Goal: Transaction & Acquisition: Purchase product/service

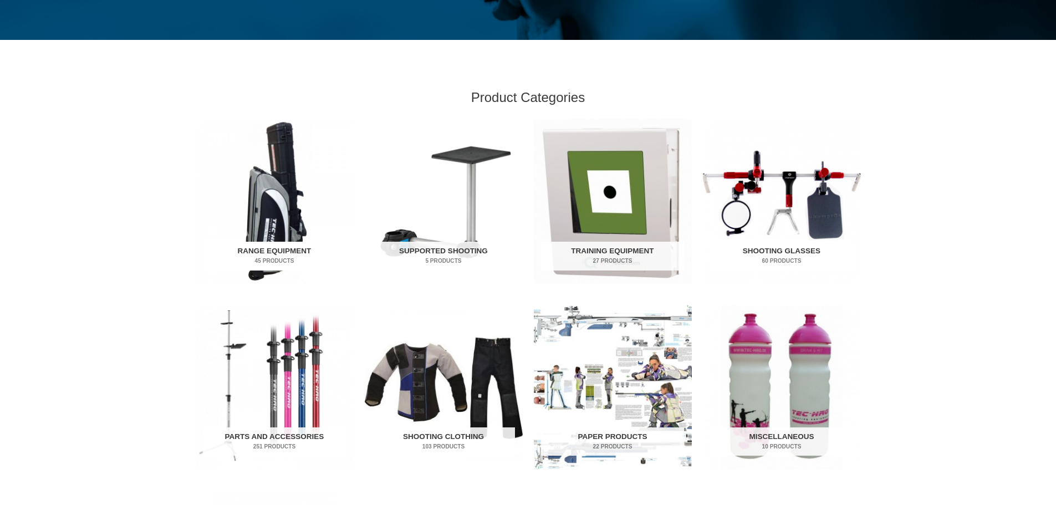
scroll to position [536, 0]
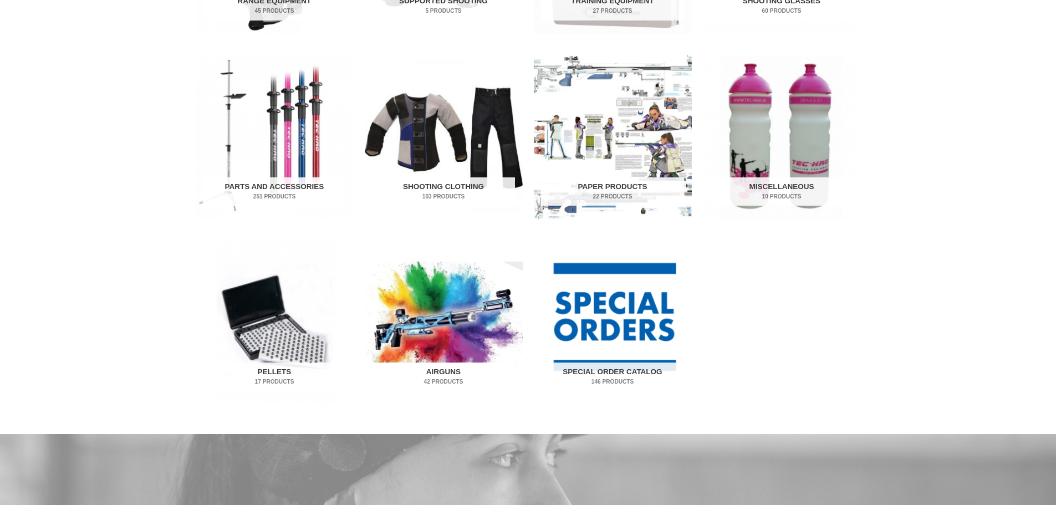
click at [395, 329] on img "Visit product category Airguns" at bounding box center [444, 322] width 158 height 165
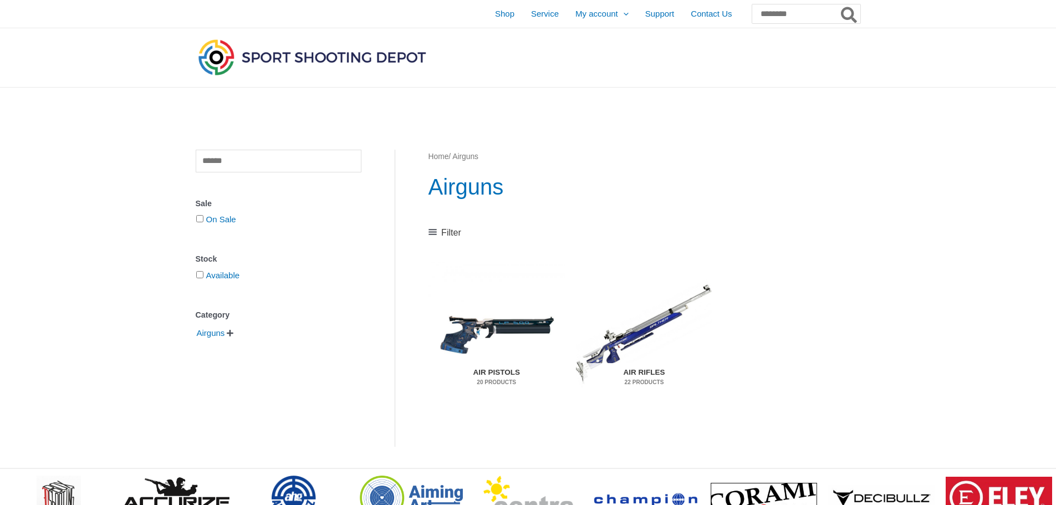
click at [478, 325] on img "Visit product category Air Pistols" at bounding box center [496, 333] width 136 height 143
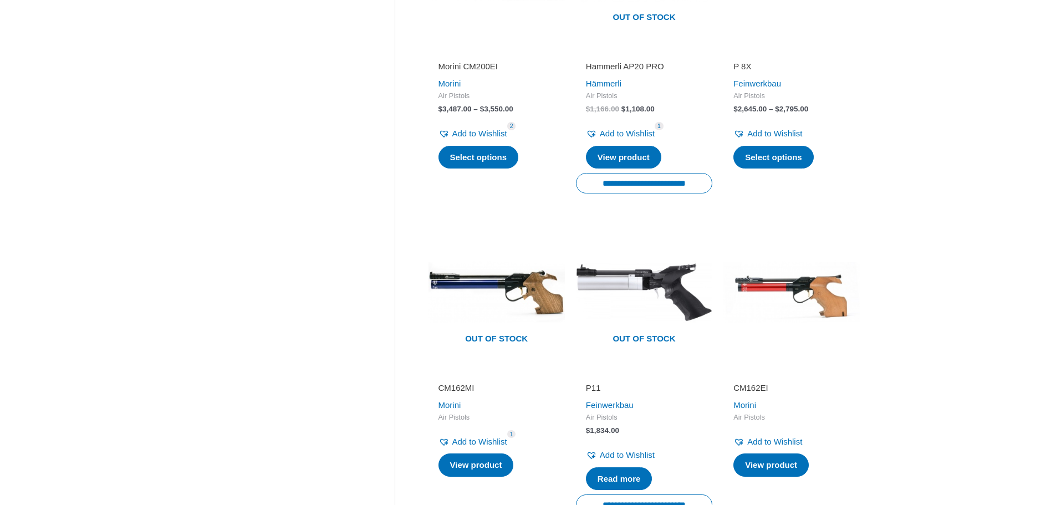
scroll to position [1574, 0]
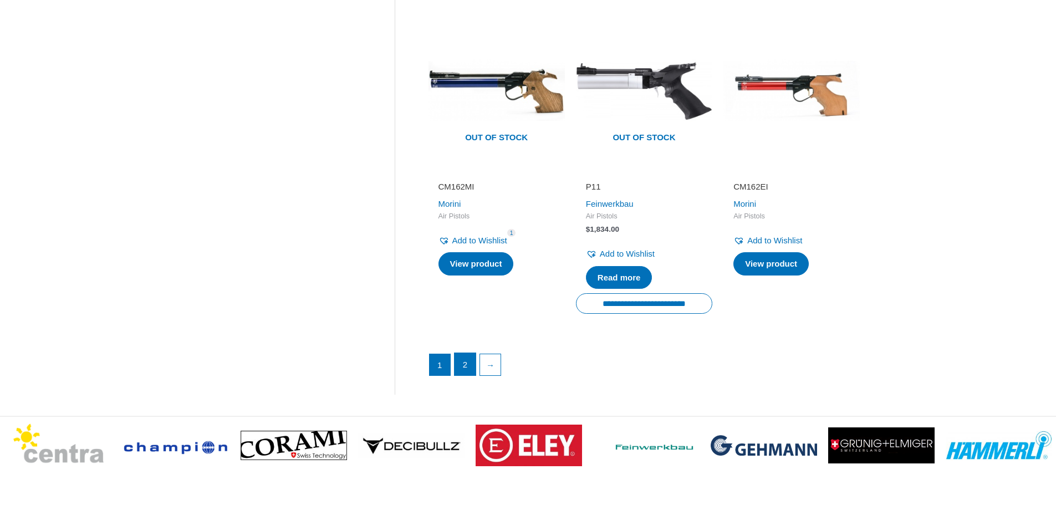
click at [467, 353] on link "2" at bounding box center [464, 364] width 21 height 22
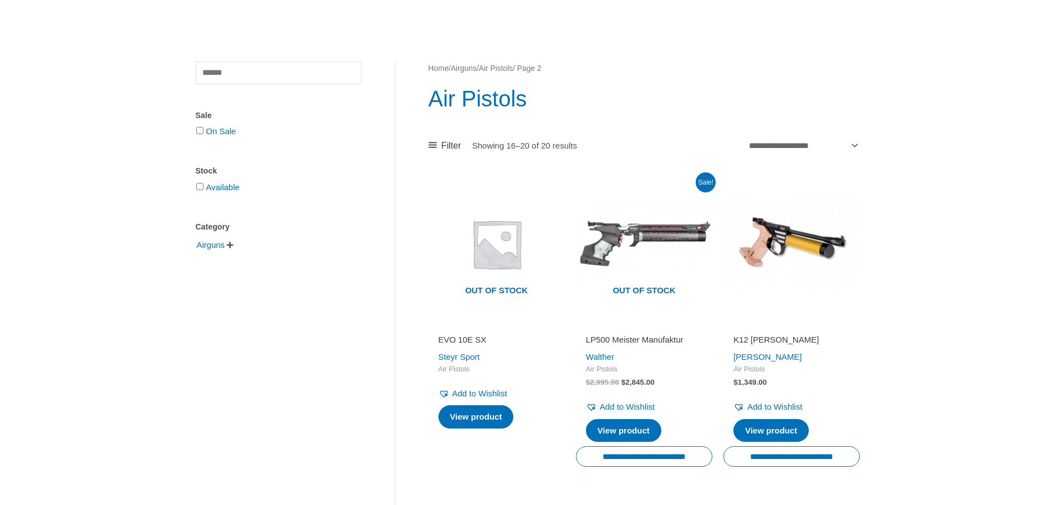
scroll to position [88, 0]
click at [497, 243] on img at bounding box center [496, 244] width 136 height 136
